Goal: Task Accomplishment & Management: Manage account settings

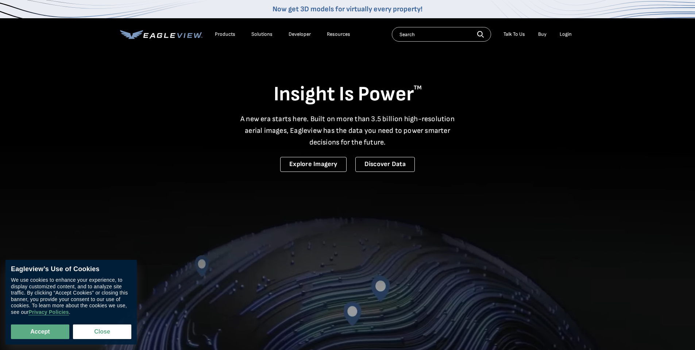
click at [569, 32] on div "Login" at bounding box center [565, 34] width 12 height 7
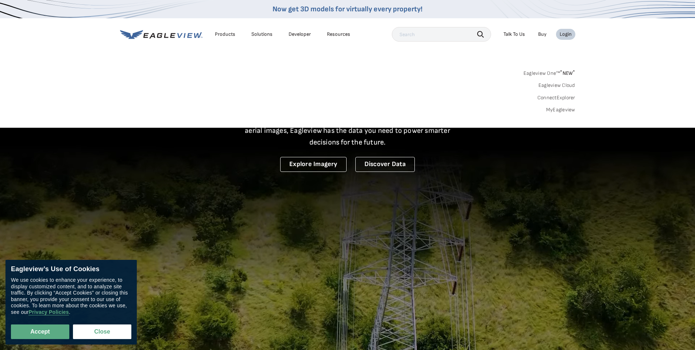
click at [569, 32] on div "Login" at bounding box center [565, 34] width 12 height 7
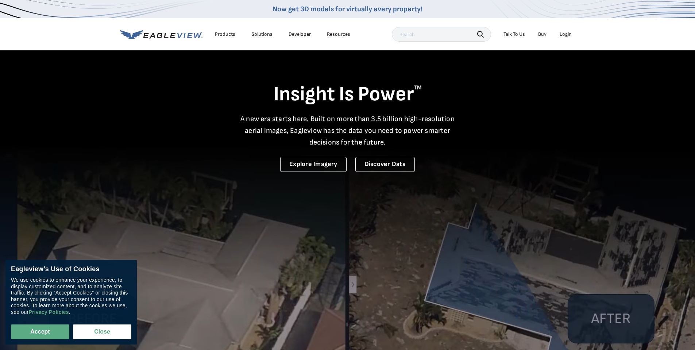
click at [569, 32] on div "Login" at bounding box center [565, 34] width 12 height 7
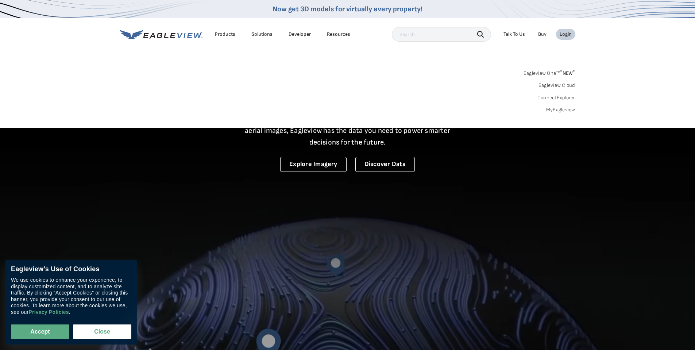
click at [559, 109] on link "MyEagleview" at bounding box center [560, 109] width 29 height 7
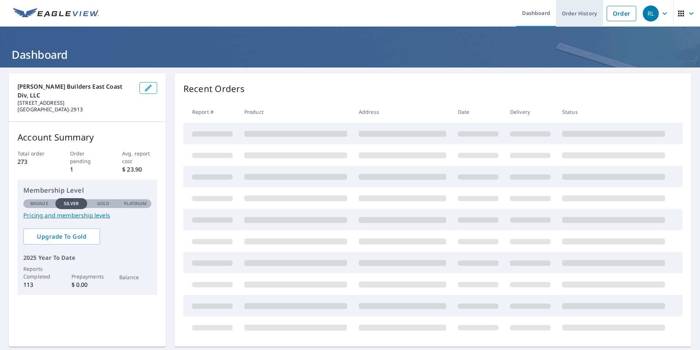
click at [587, 17] on link "Order History" at bounding box center [579, 13] width 47 height 27
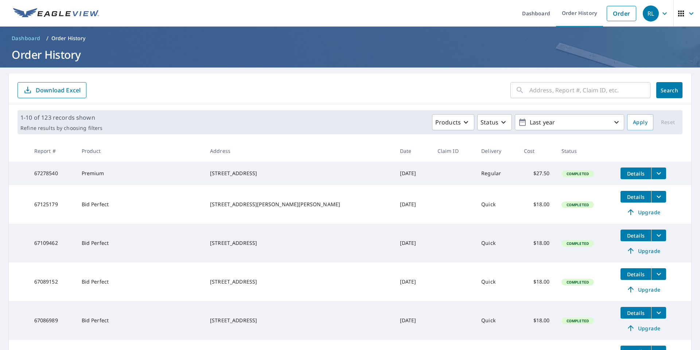
drag, startPoint x: 229, startPoint y: 173, endPoint x: 286, endPoint y: 175, distance: 56.6
click at [286, 175] on div "2352 Z Ter Apt B Riviera Beach, FL 33404" at bounding box center [299, 173] width 178 height 7
click at [249, 173] on div "2352 Z Ter Apt B Riviera Beach, FL 33404" at bounding box center [299, 173] width 178 height 7
drag, startPoint x: 230, startPoint y: 171, endPoint x: 270, endPoint y: 171, distance: 39.4
click at [270, 171] on div "2352 Z Ter Apt B Riviera Beach, FL 33404" at bounding box center [299, 173] width 178 height 7
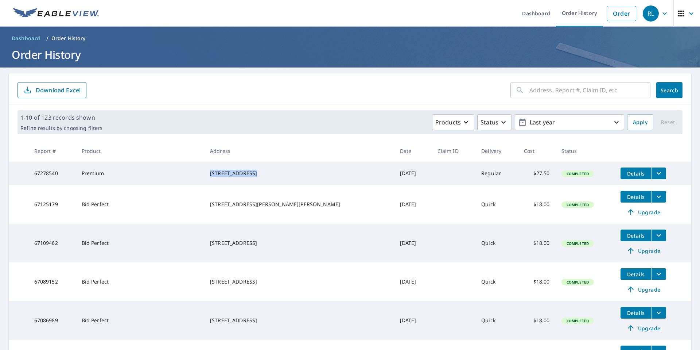
copy div "2352 Z Ter Apt B"
click at [346, 129] on div "Products Status Last year" at bounding box center [364, 122] width 519 height 16
click at [660, 16] on icon "button" at bounding box center [664, 13] width 9 height 9
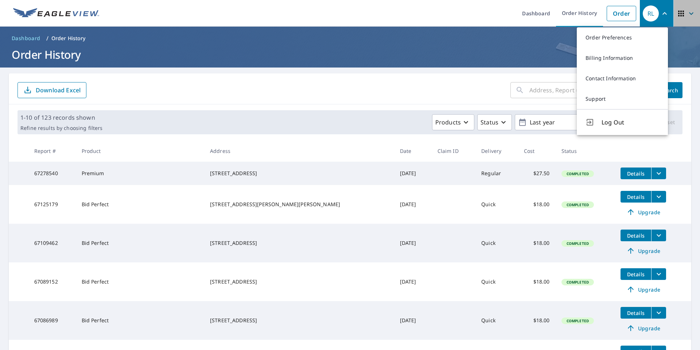
click at [689, 13] on icon "button" at bounding box center [691, 13] width 4 height 3
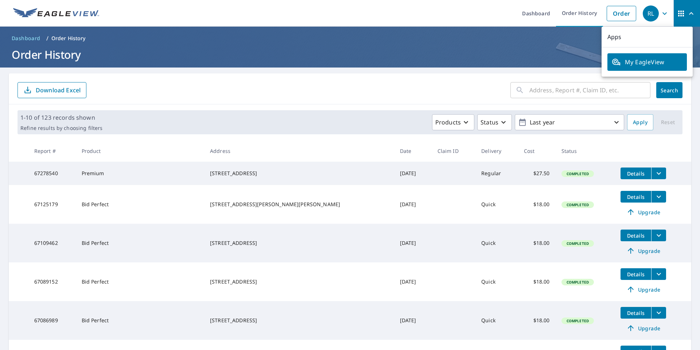
click at [644, 13] on div "RL" at bounding box center [651, 13] width 16 height 16
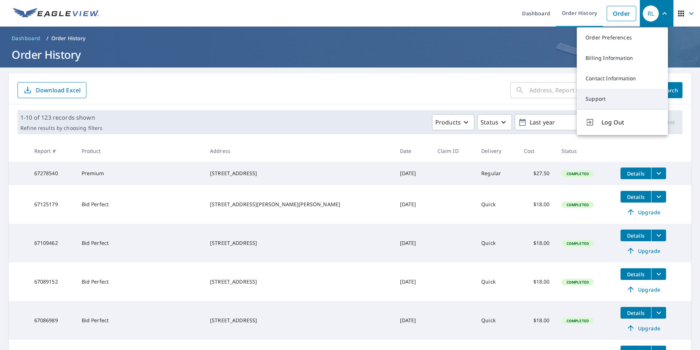
click at [594, 96] on link "Support" at bounding box center [622, 99] width 91 height 20
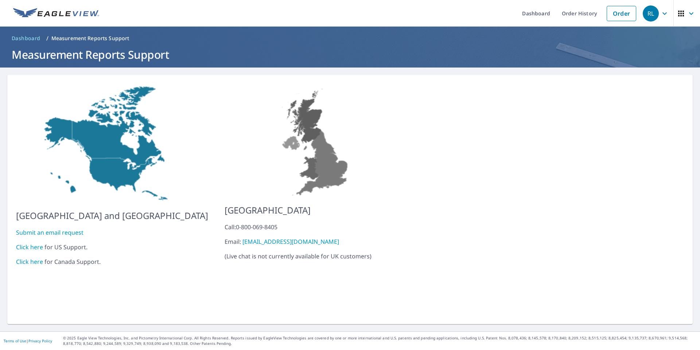
click at [643, 13] on div "RL" at bounding box center [651, 13] width 16 height 16
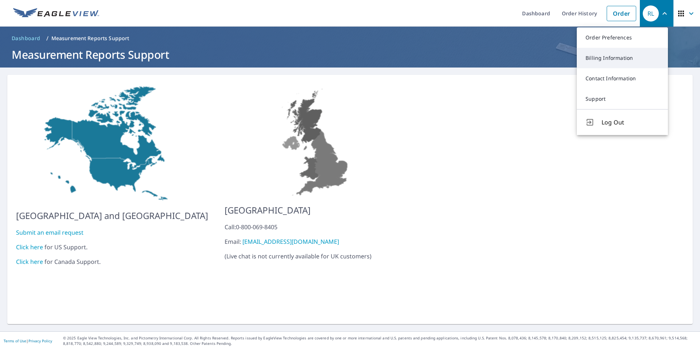
click at [612, 57] on link "Billing Information" at bounding box center [622, 58] width 91 height 20
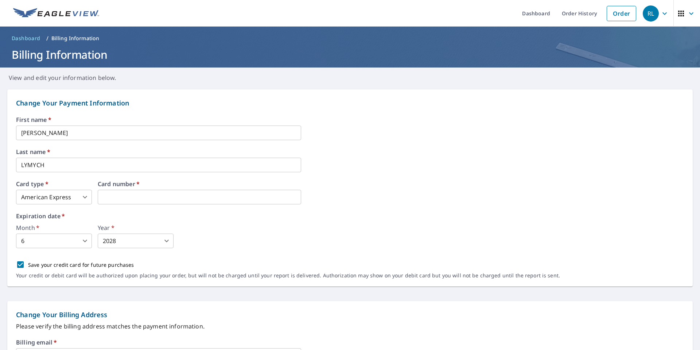
click at [292, 221] on div "Expiration date   * Month   * 6 6 ​ Year   * 2028 2028 ​" at bounding box center [350, 230] width 668 height 35
click at [660, 13] on icon "button" at bounding box center [664, 13] width 9 height 9
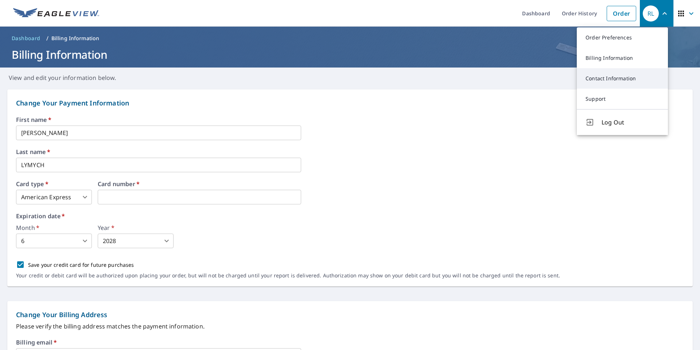
click at [613, 80] on link "Contact Information" at bounding box center [622, 78] width 91 height 20
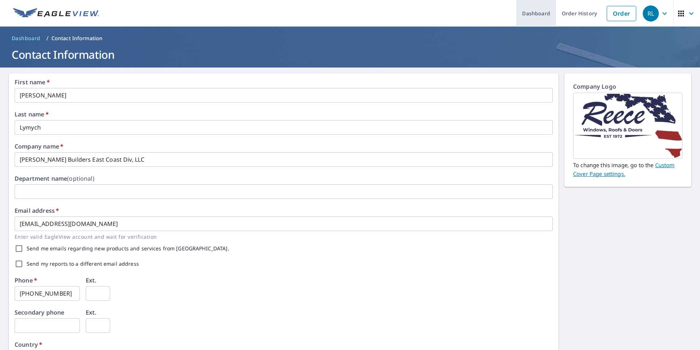
click at [539, 13] on link "Dashboard" at bounding box center [536, 13] width 40 height 27
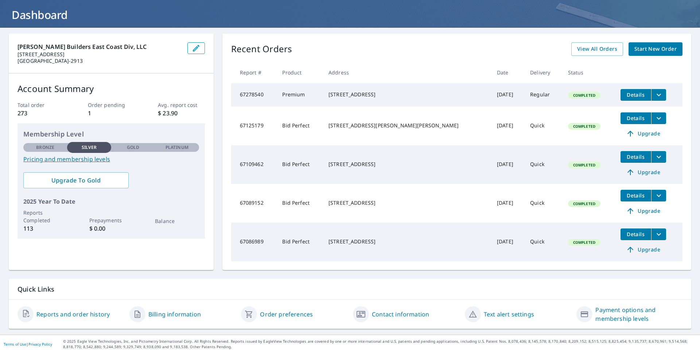
scroll to position [46, 0]
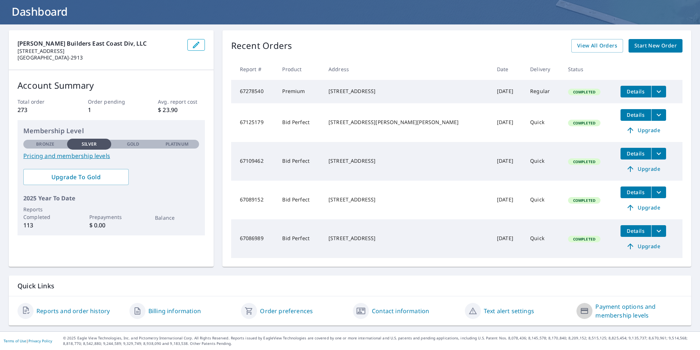
click at [581, 310] on icon "button" at bounding box center [584, 311] width 7 height 6
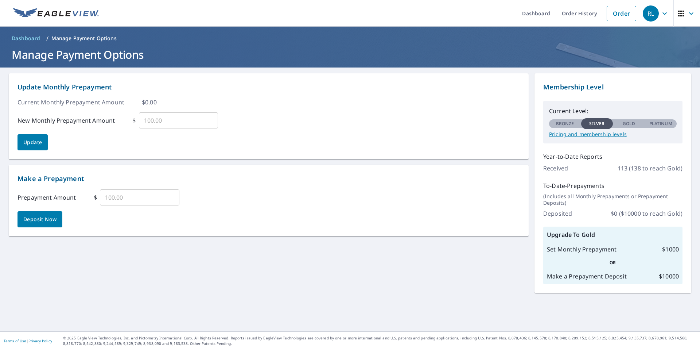
click at [652, 14] on div "RL" at bounding box center [651, 13] width 16 height 16
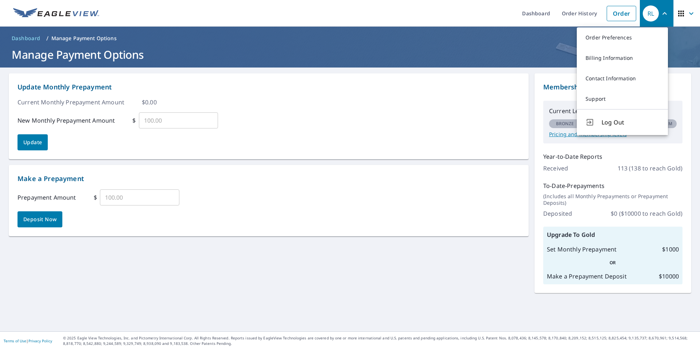
click at [680, 13] on icon "button" at bounding box center [681, 13] width 9 height 9
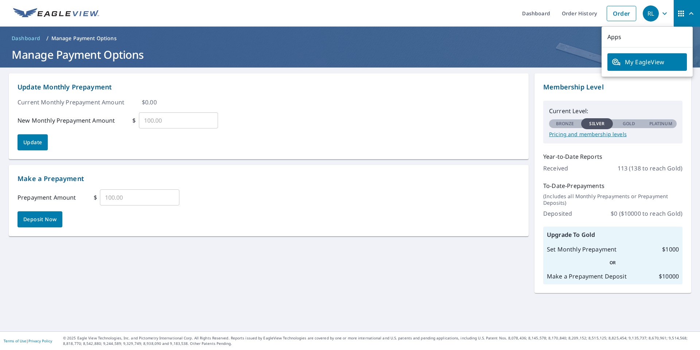
click at [647, 61] on span "My EagleView" at bounding box center [647, 62] width 71 height 9
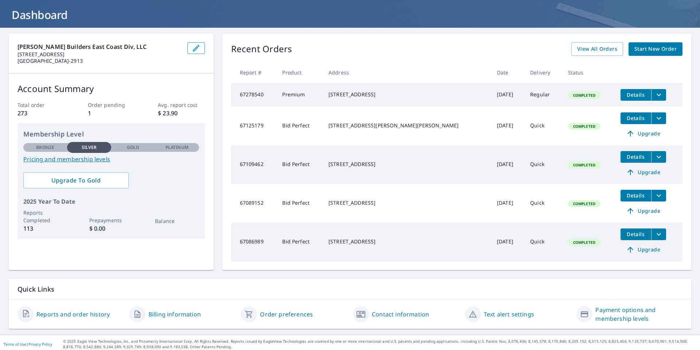
scroll to position [46, 0]
